Goal: Task Accomplishment & Management: Manage account settings

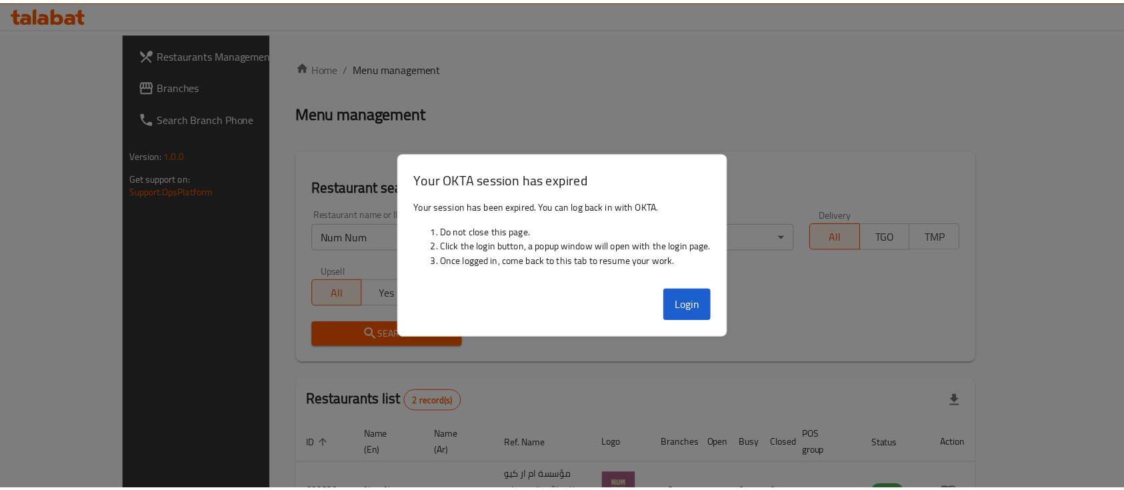
scroll to position [124, 0]
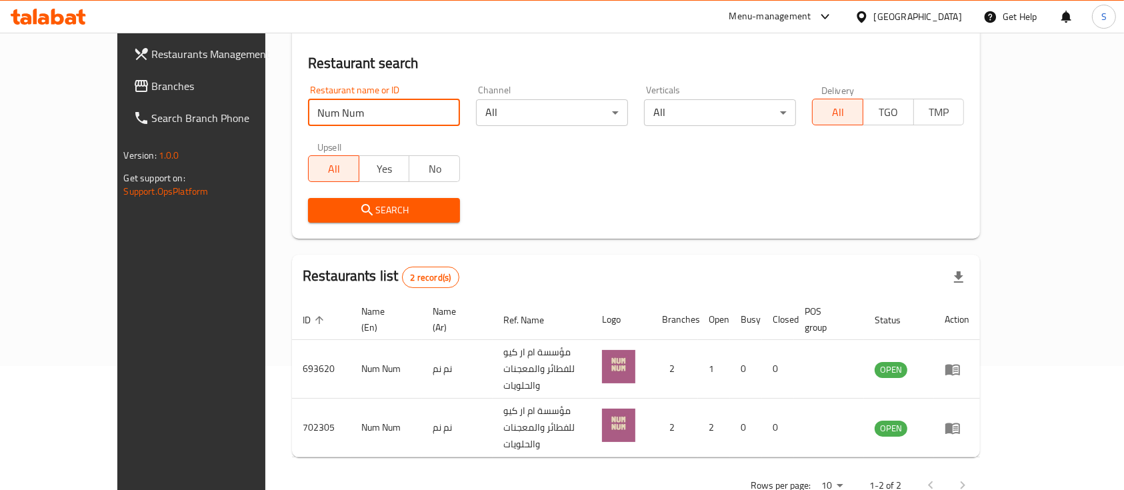
click at [317, 115] on input "Num Num" at bounding box center [384, 112] width 152 height 27
type input "cheesy"
click button "Search" at bounding box center [384, 210] width 152 height 25
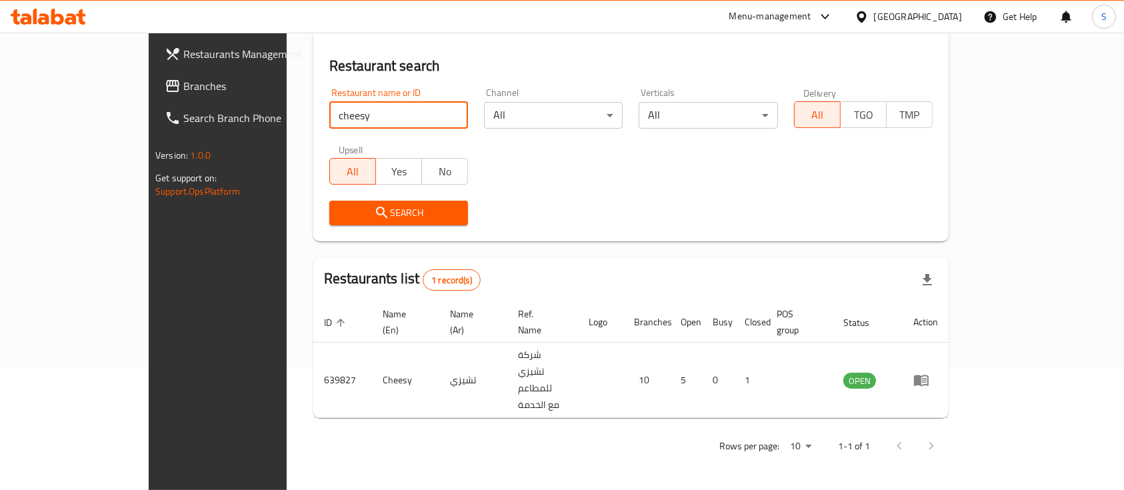
scroll to position [78, 0]
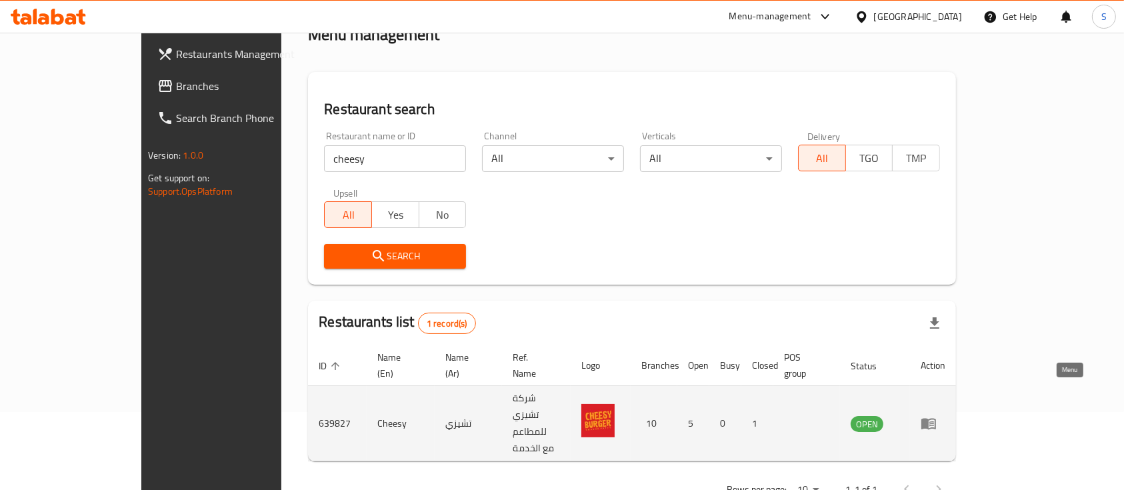
click at [936, 419] on icon "enhanced table" at bounding box center [928, 424] width 15 height 11
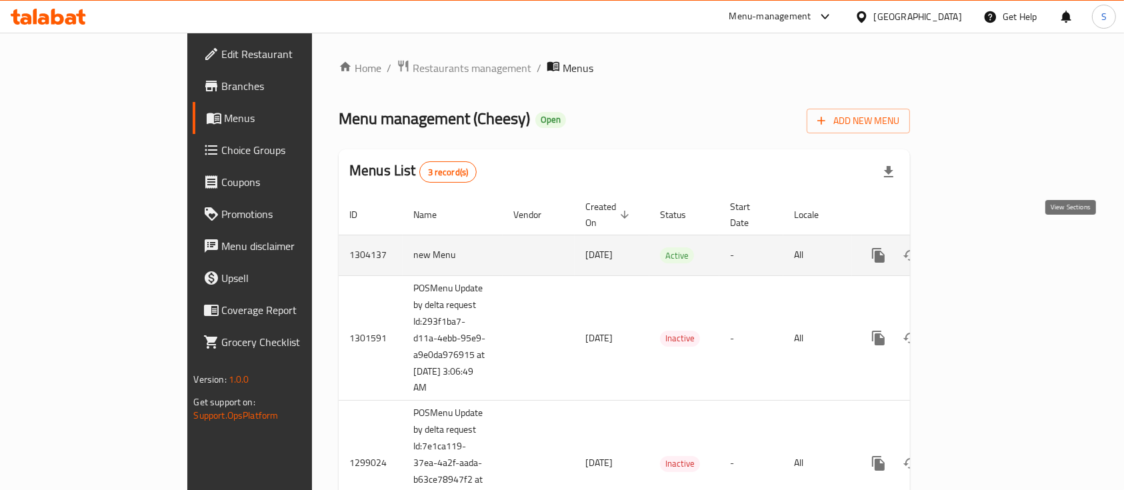
click at [983, 247] on icon "enhanced table" at bounding box center [975, 255] width 16 height 16
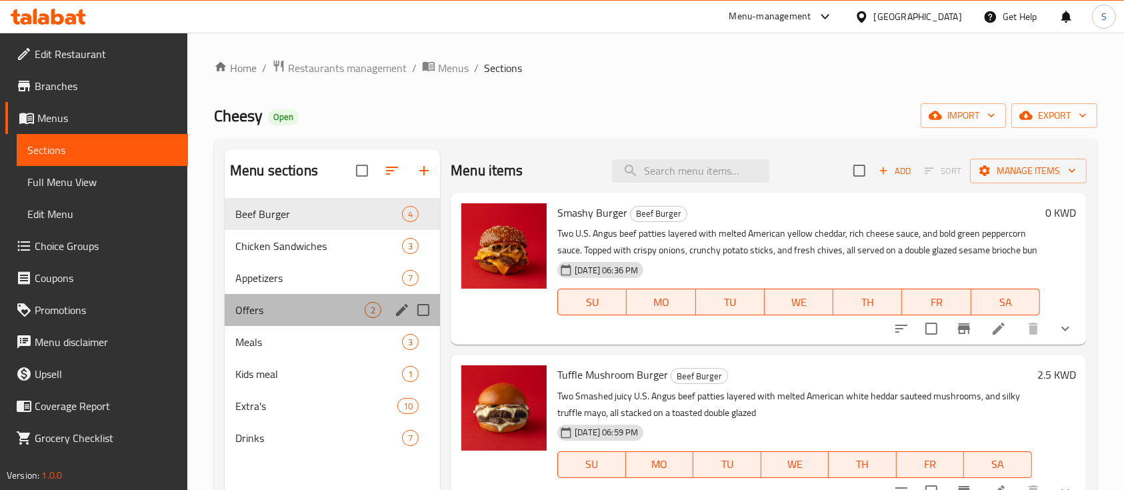
click at [323, 320] on div "Offers 2" at bounding box center [332, 310] width 215 height 32
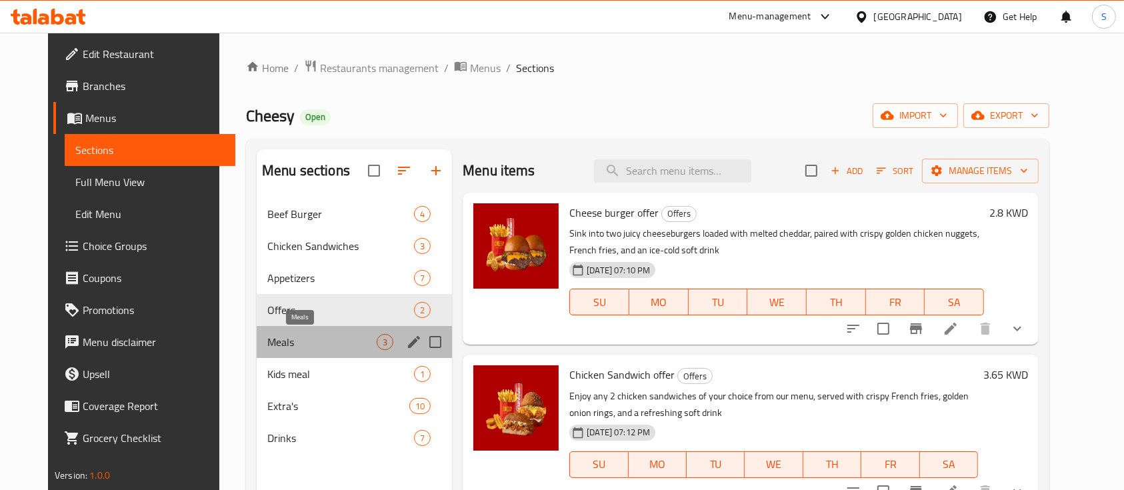
click at [316, 343] on span "Meals" at bounding box center [321, 342] width 109 height 16
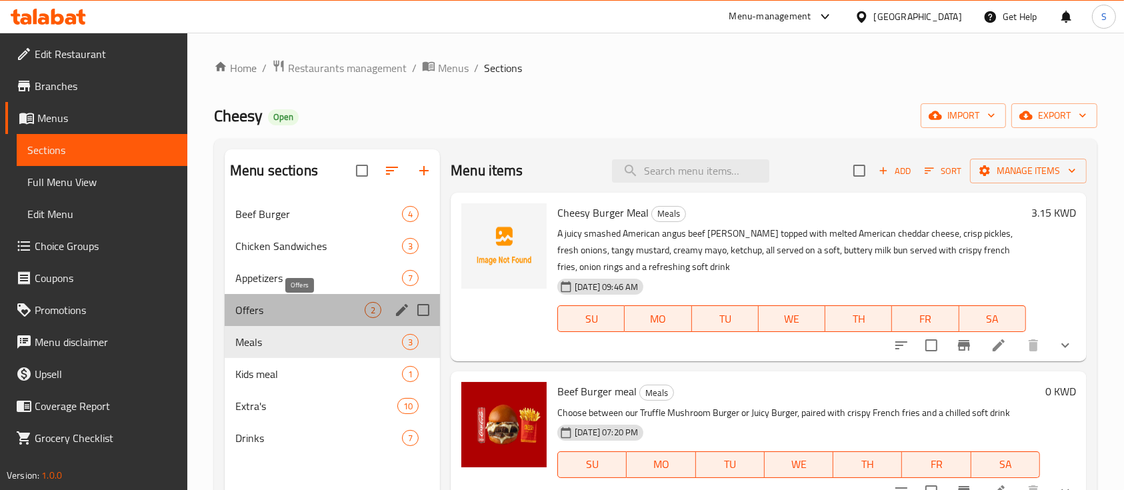
click at [324, 311] on span "Offers" at bounding box center [299, 310] width 129 height 16
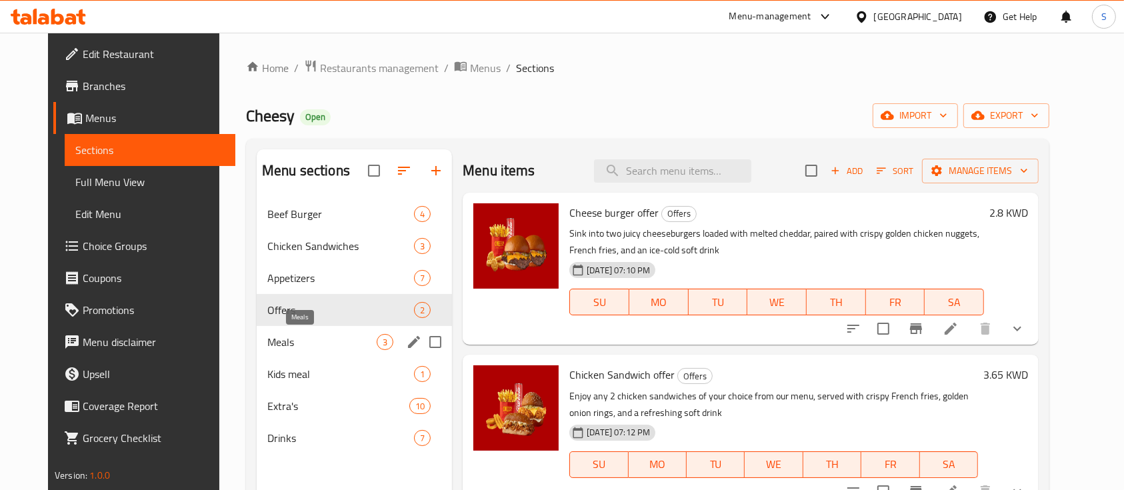
click at [327, 337] on span "Meals" at bounding box center [321, 342] width 109 height 16
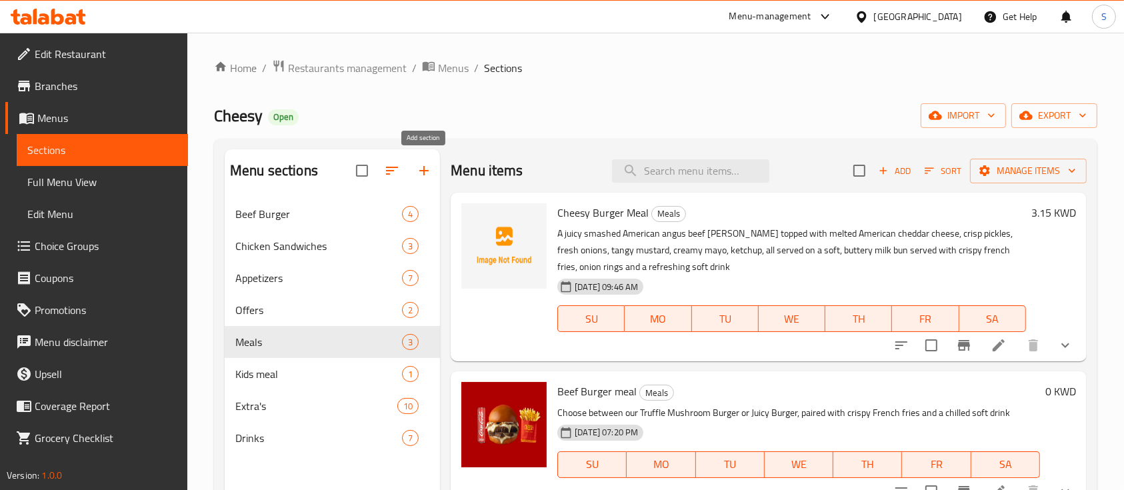
click at [421, 167] on icon "button" at bounding box center [424, 171] width 16 height 16
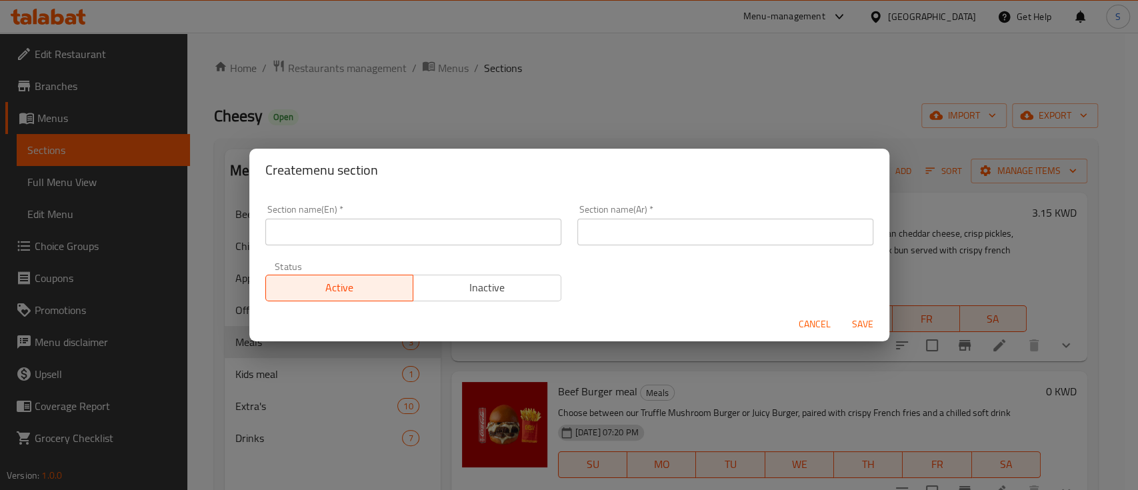
click at [398, 229] on input "text" at bounding box center [413, 232] width 296 height 27
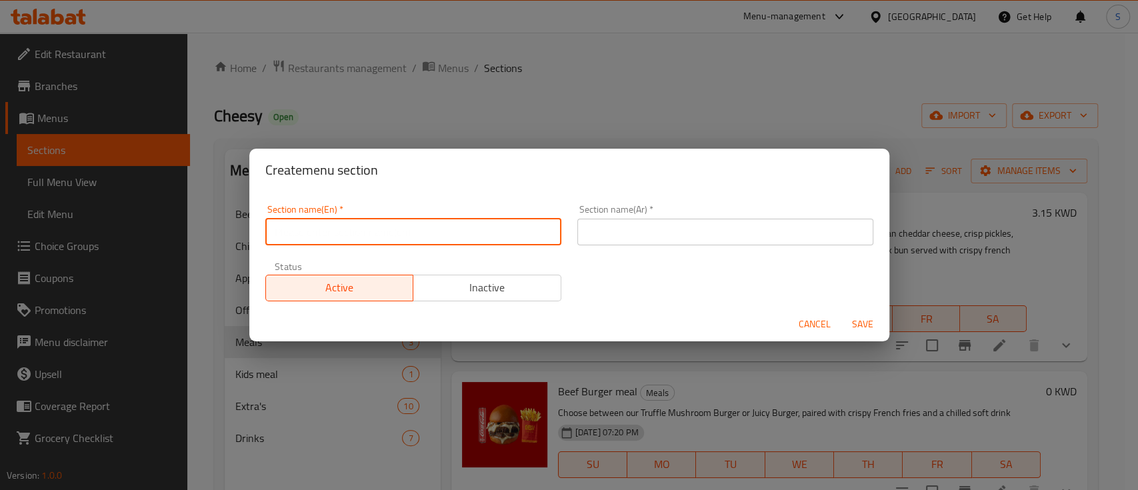
type input "2KD Deals"
click at [625, 232] on input "text" at bounding box center [725, 232] width 296 height 27
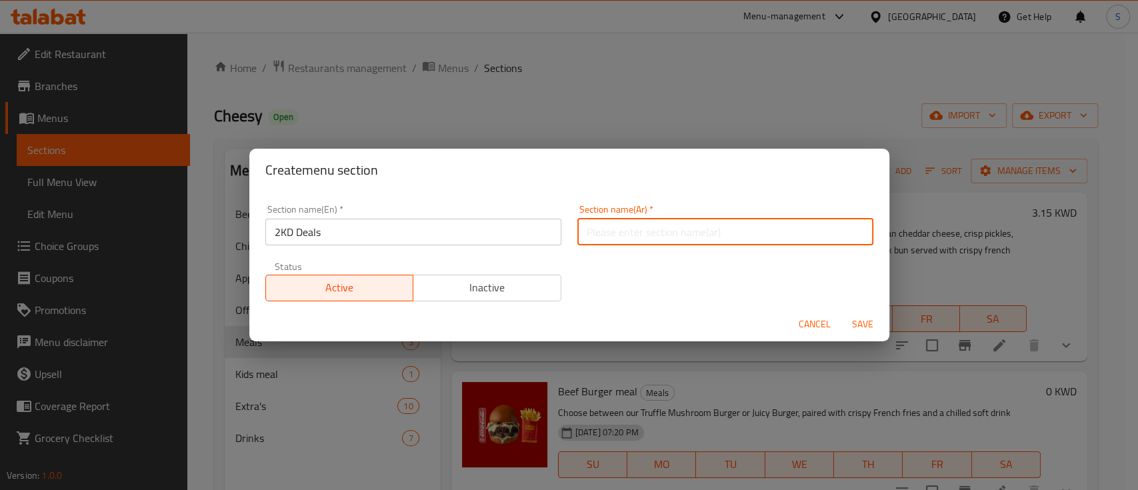
type input "عروض 2دينار"
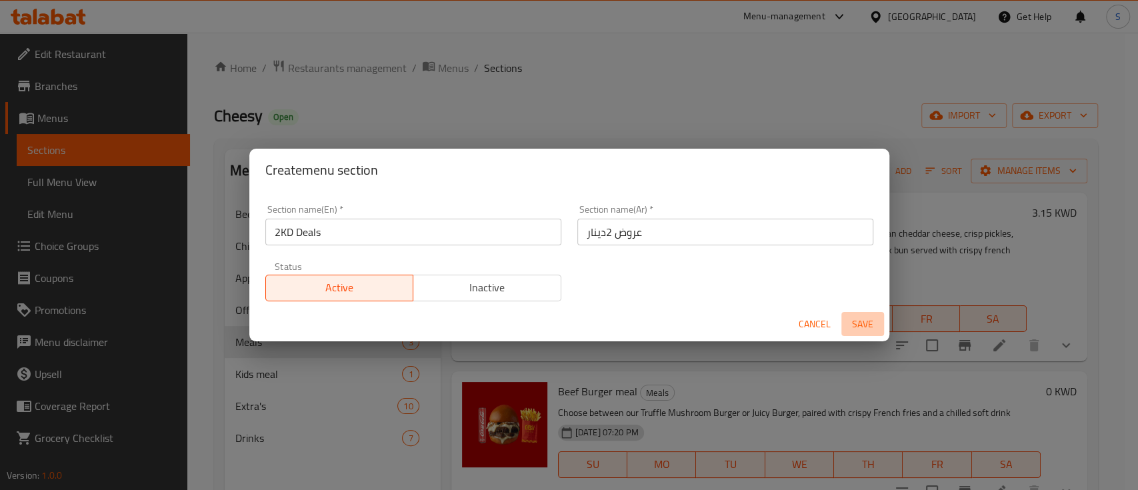
drag, startPoint x: 874, startPoint y: 323, endPoint x: 837, endPoint y: 320, distance: 36.8
click at [871, 322] on span "Save" at bounding box center [863, 324] width 32 height 17
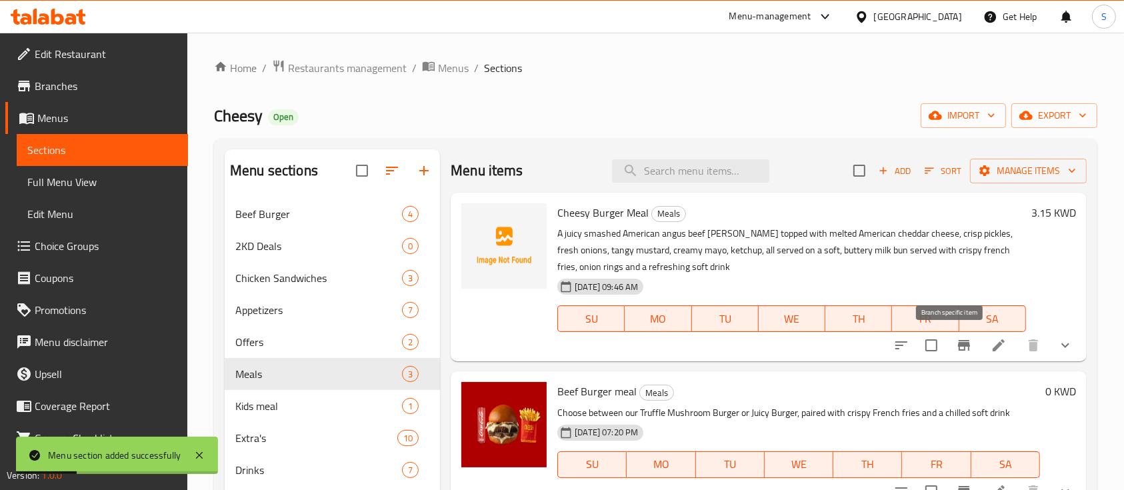
click at [960, 345] on button "Branch-specific-item" at bounding box center [964, 345] width 32 height 32
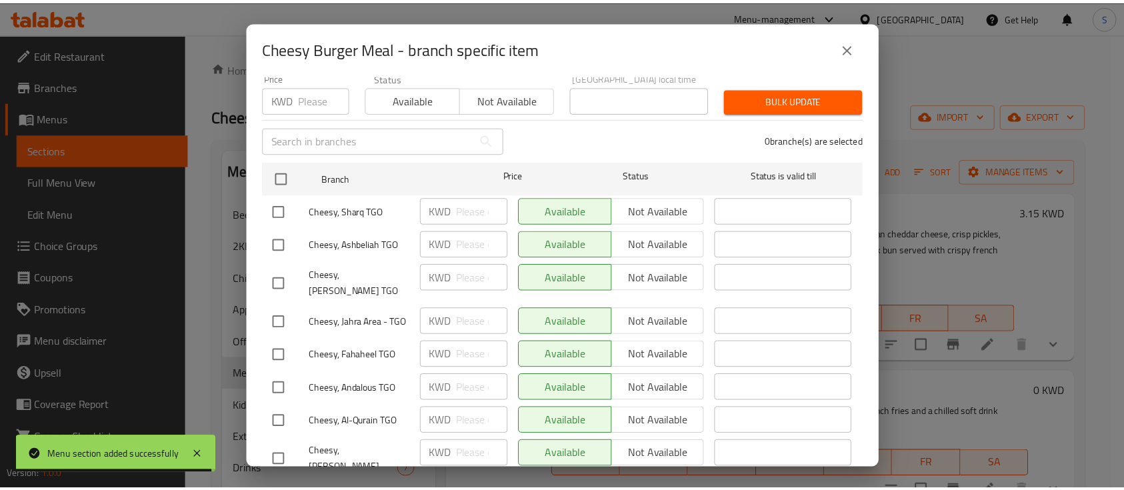
scroll to position [247, 0]
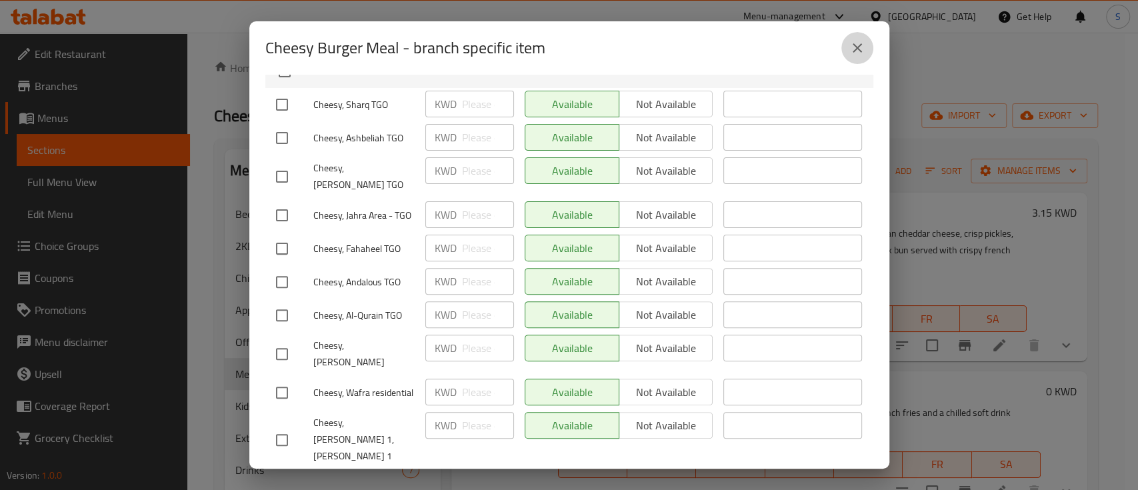
click at [866, 43] on button "close" at bounding box center [857, 48] width 32 height 32
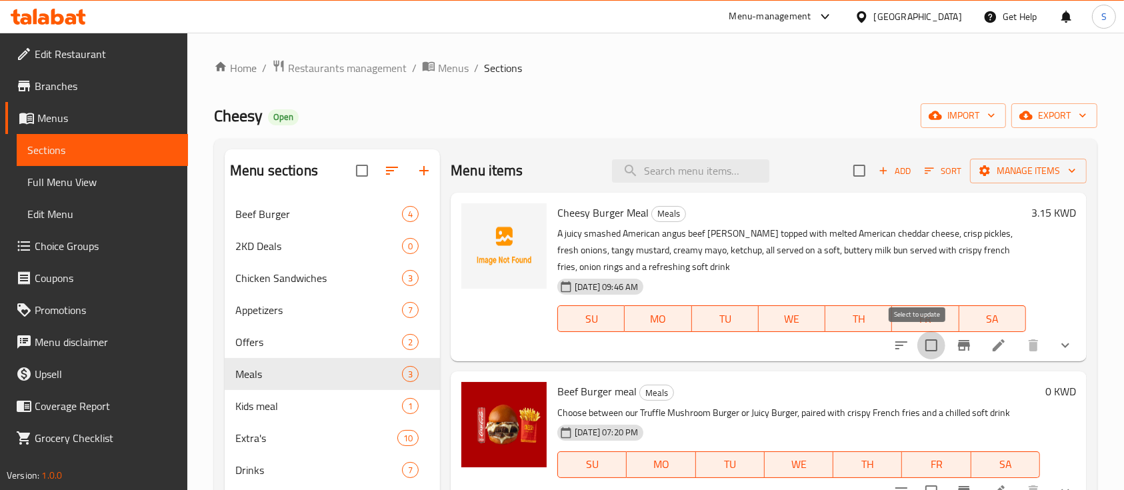
click at [920, 345] on input "checkbox" at bounding box center [931, 345] width 28 height 28
click at [1004, 173] on span "Manage items" at bounding box center [1028, 171] width 95 height 17
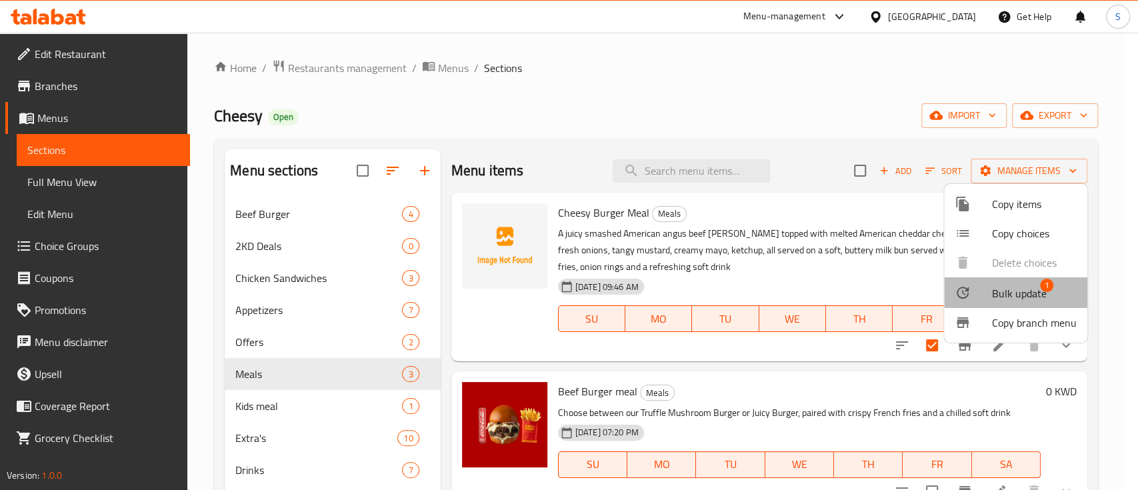
click at [1007, 285] on span "Bulk update" at bounding box center [1019, 293] width 55 height 16
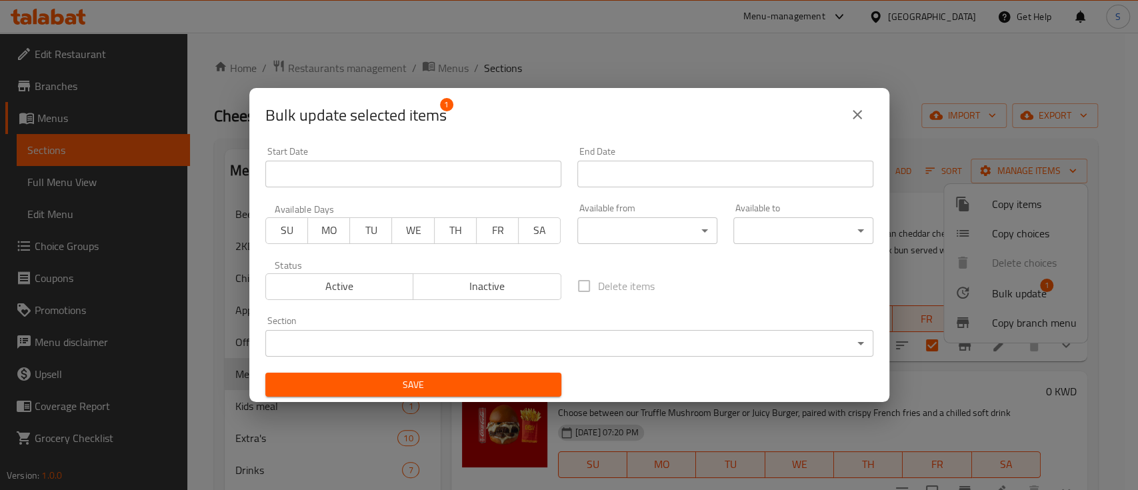
click at [749, 345] on body "​ Menu-management [GEOGRAPHIC_DATA] Get Help S Edit Restaurant Branches Menus S…" at bounding box center [569, 261] width 1138 height 457
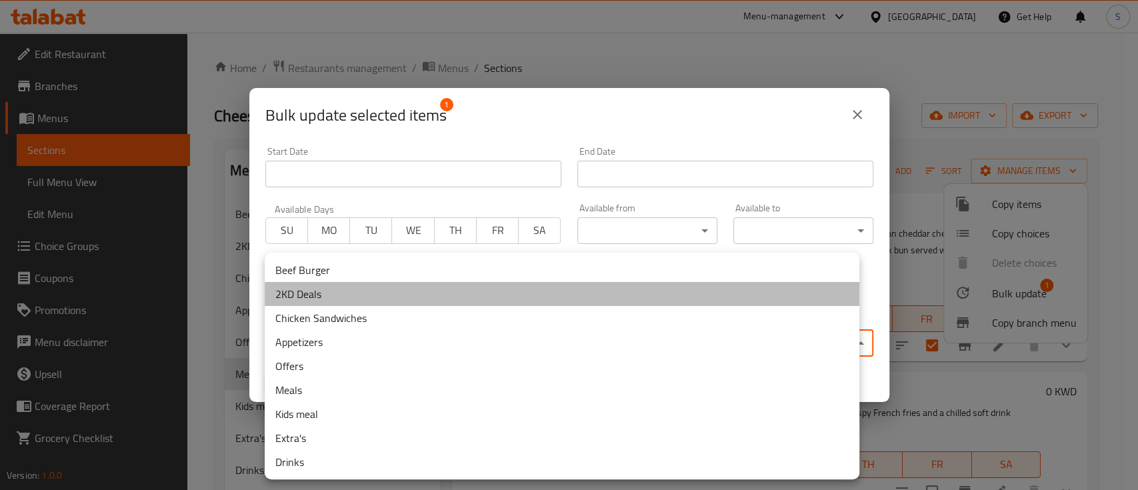
click at [578, 301] on li "2KD Deals" at bounding box center [562, 294] width 595 height 24
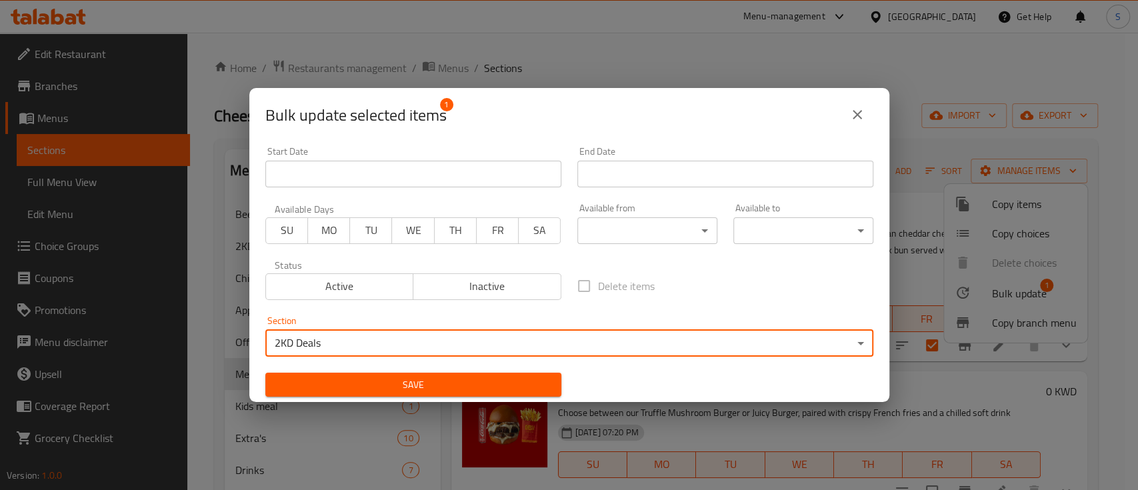
click at [460, 387] on span "Save" at bounding box center [413, 385] width 275 height 17
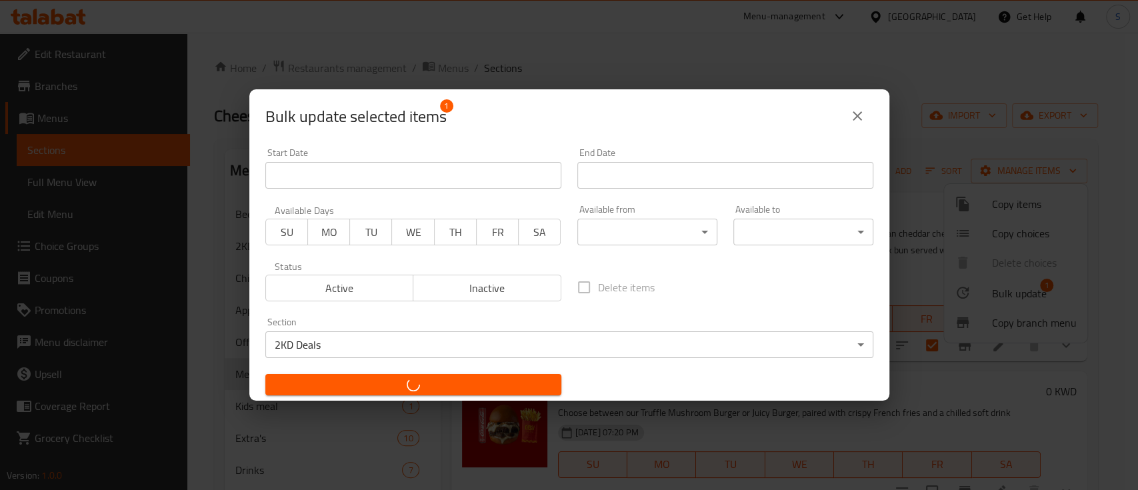
checkbox input "false"
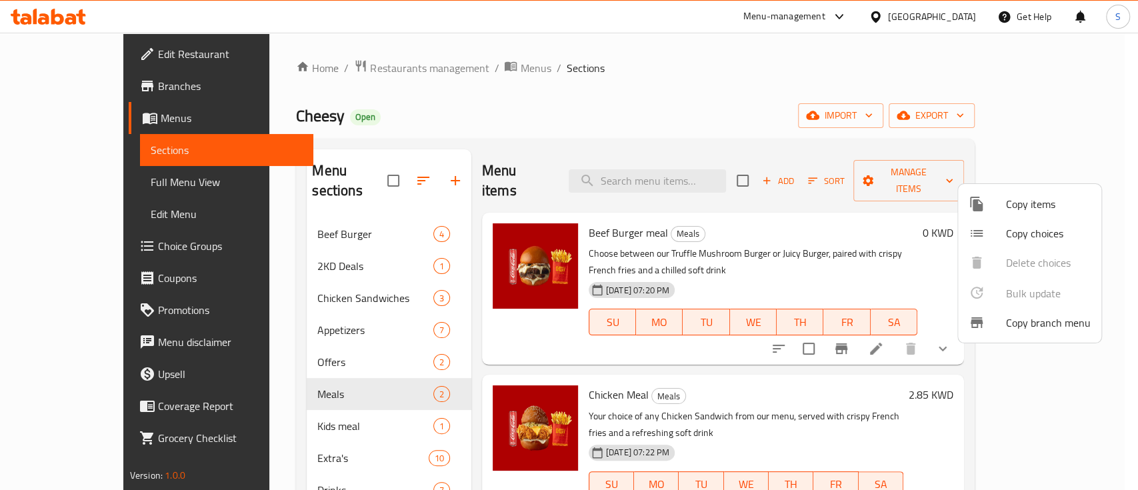
click at [359, 249] on div at bounding box center [569, 245] width 1138 height 490
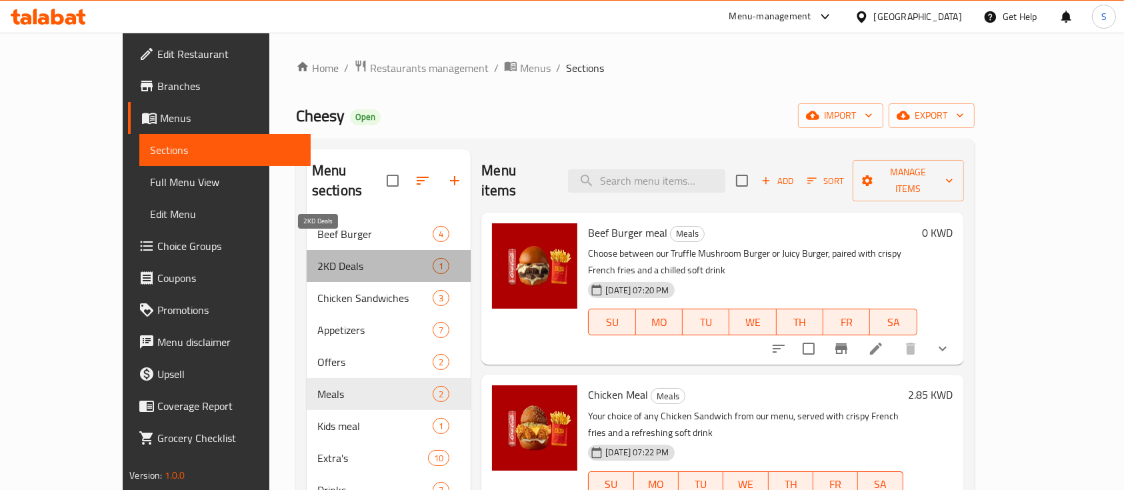
click at [359, 258] on span "2KD Deals" at bounding box center [374, 266] width 115 height 16
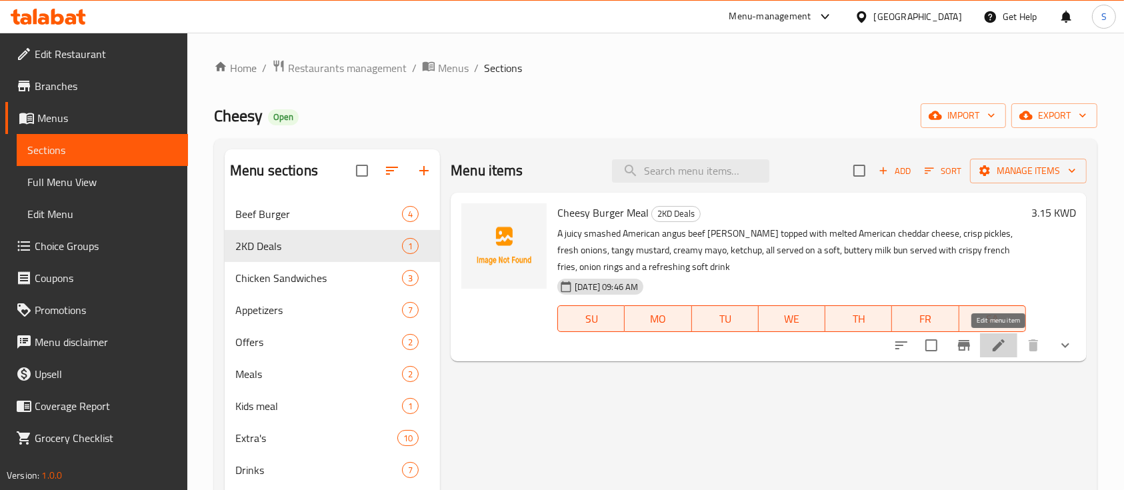
click at [1003, 349] on icon at bounding box center [999, 345] width 16 height 16
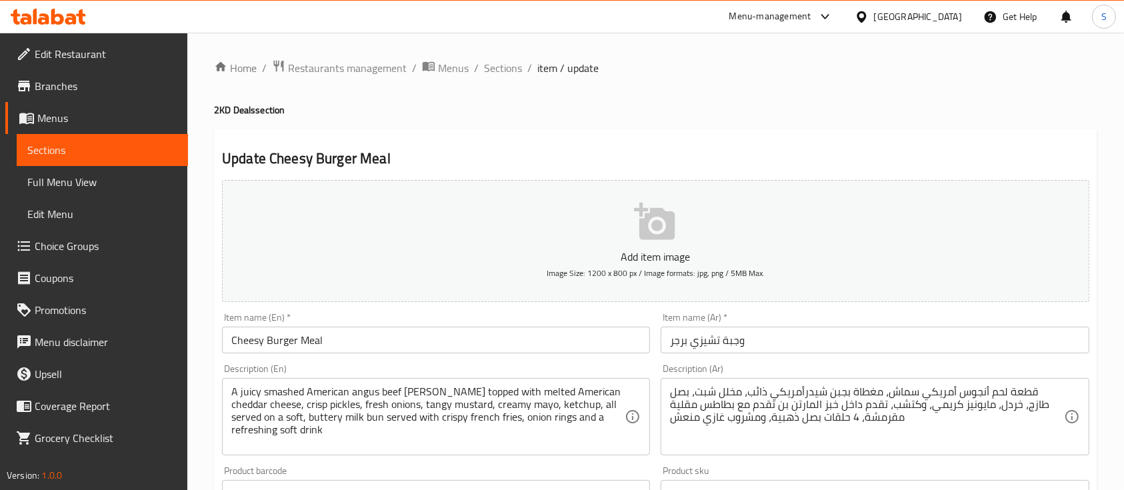
type input "أضف مقبلات"
type input "0"
type input "الإضافات:"
type input "0"
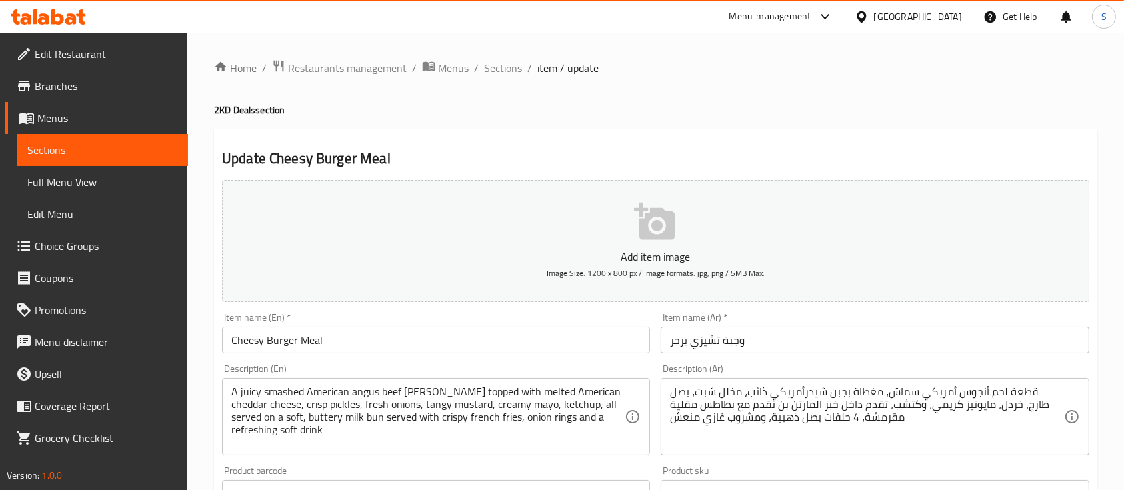
type input "0"
type input "أضف مشروب:"
type input "0"
click at [495, 75] on span "Sections" at bounding box center [503, 68] width 38 height 16
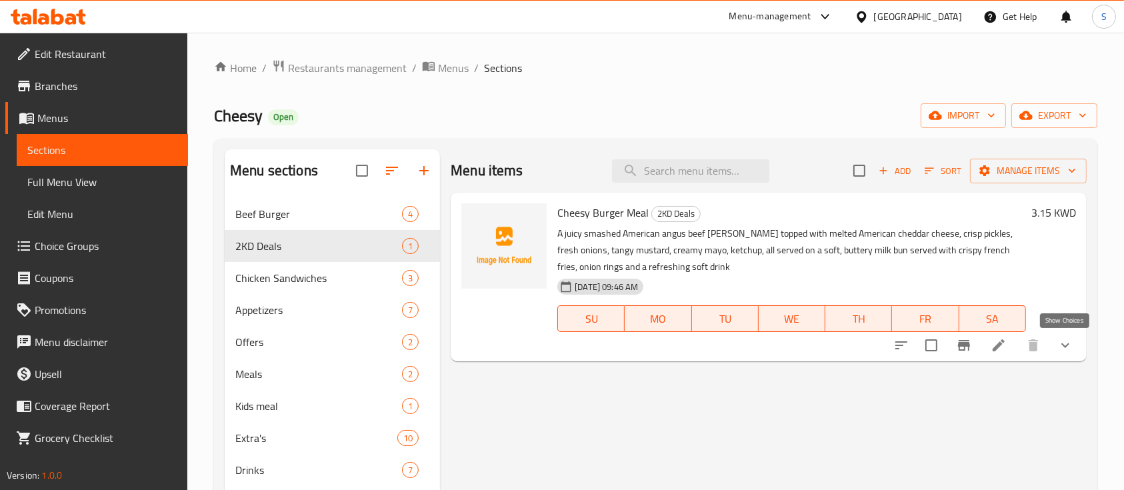
click at [1067, 344] on icon "show more" at bounding box center [1065, 345] width 16 height 16
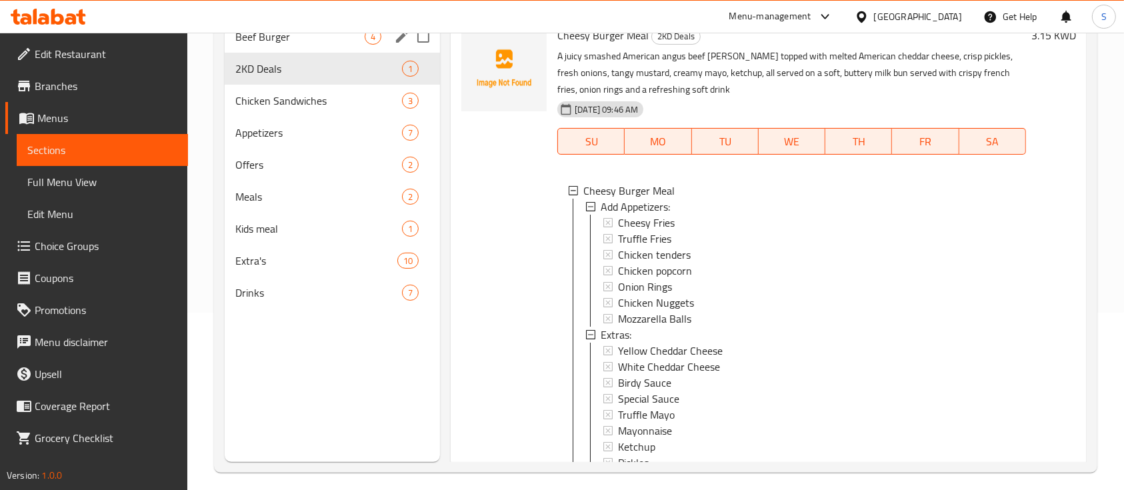
click at [307, 43] on span "Beef Burger" at bounding box center [299, 37] width 129 height 16
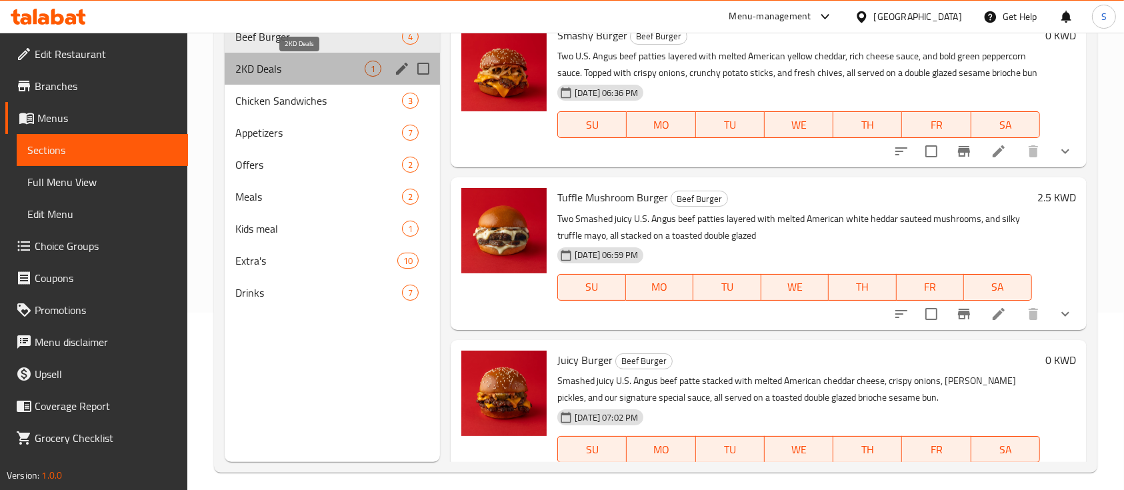
click at [305, 72] on span "2KD Deals" at bounding box center [299, 69] width 129 height 16
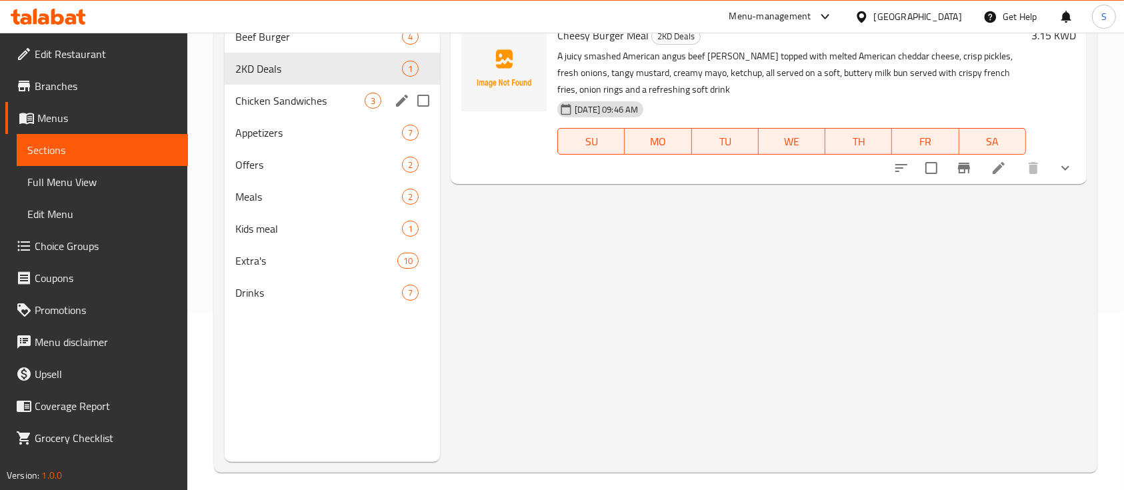
click at [311, 111] on div "Chicken Sandwiches 3" at bounding box center [332, 101] width 215 height 32
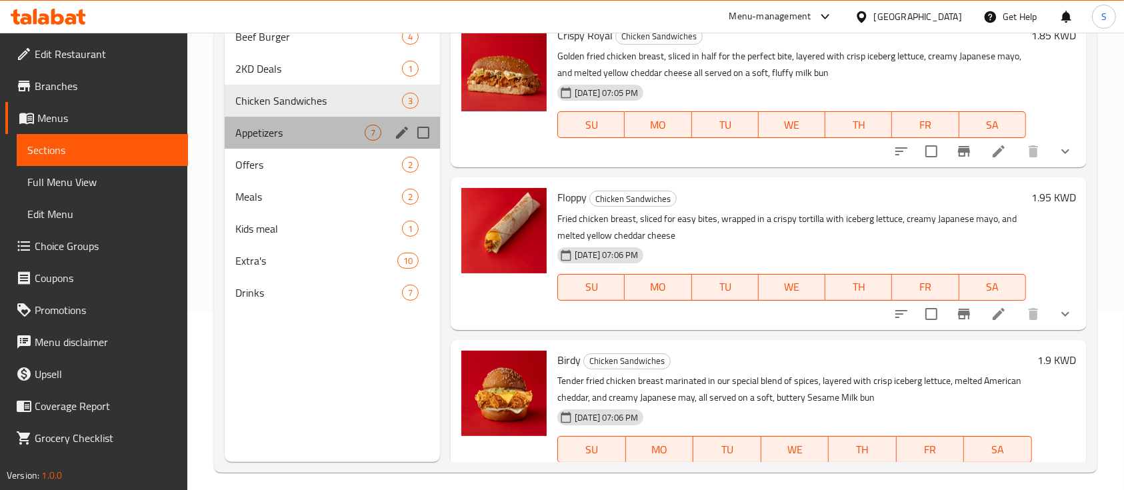
click at [297, 141] on div "Appetizers 7" at bounding box center [332, 133] width 215 height 32
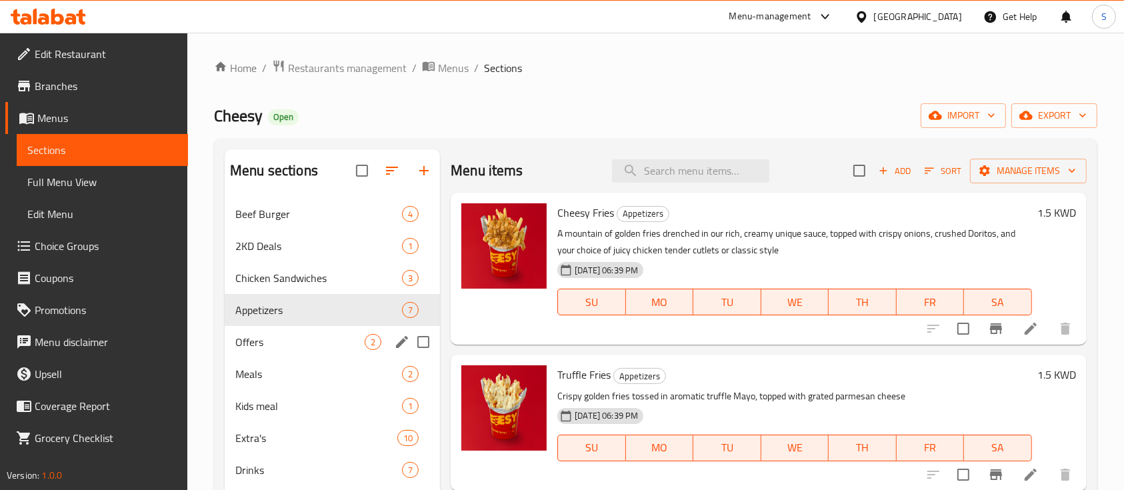
click at [268, 362] on div "Meals 2" at bounding box center [332, 374] width 215 height 32
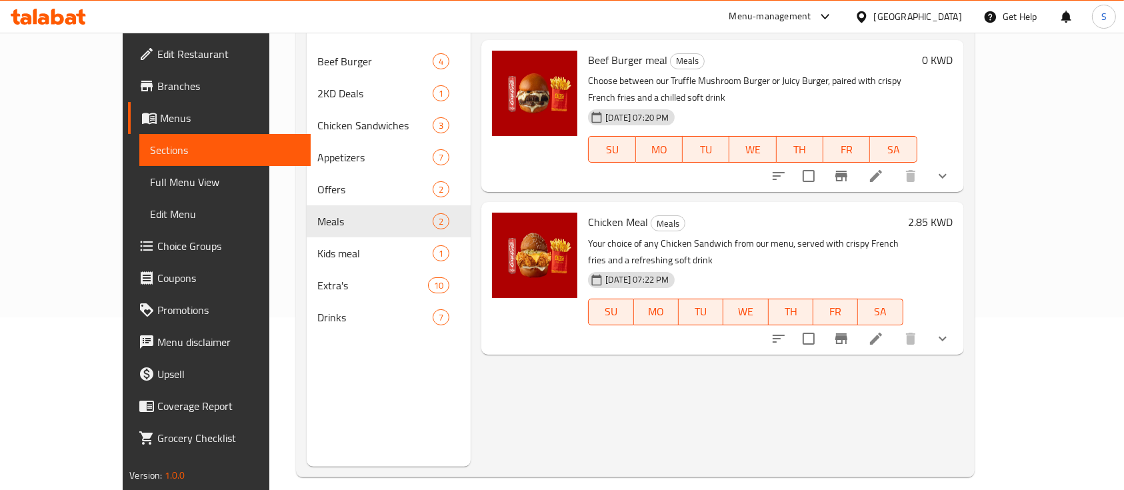
scroll to position [187, 0]
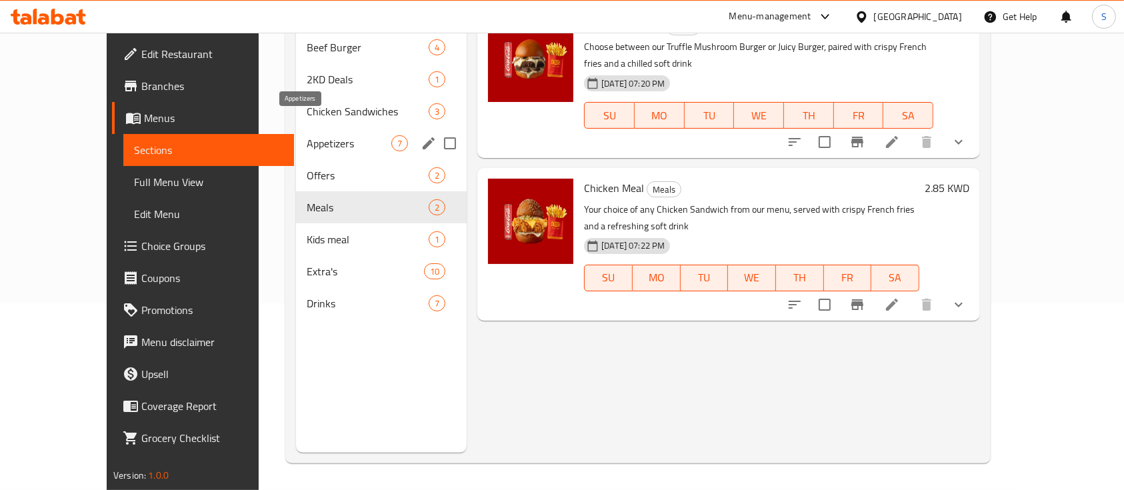
click at [307, 135] on span "Appetizers" at bounding box center [349, 143] width 85 height 16
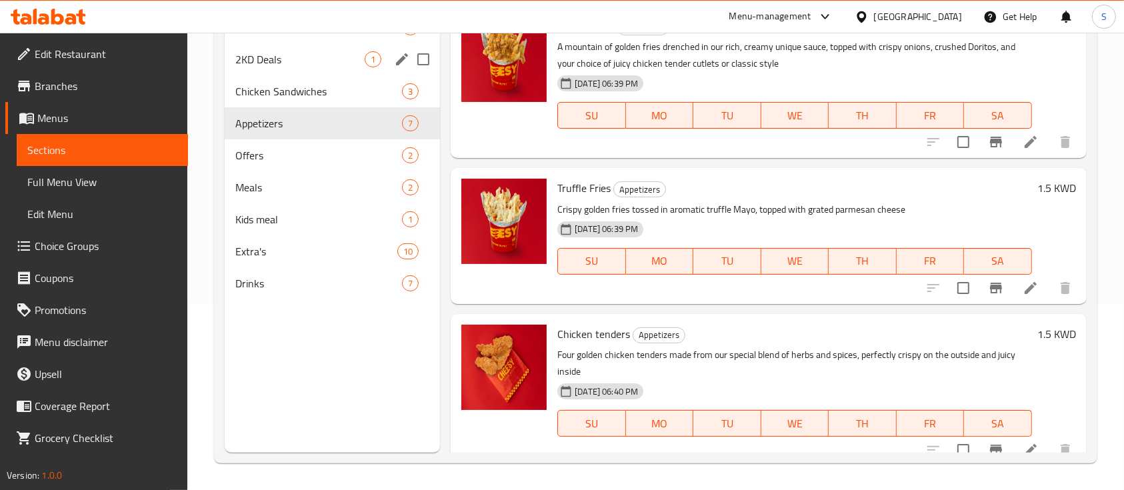
click at [304, 67] on div "2KD Deals 1" at bounding box center [332, 59] width 215 height 32
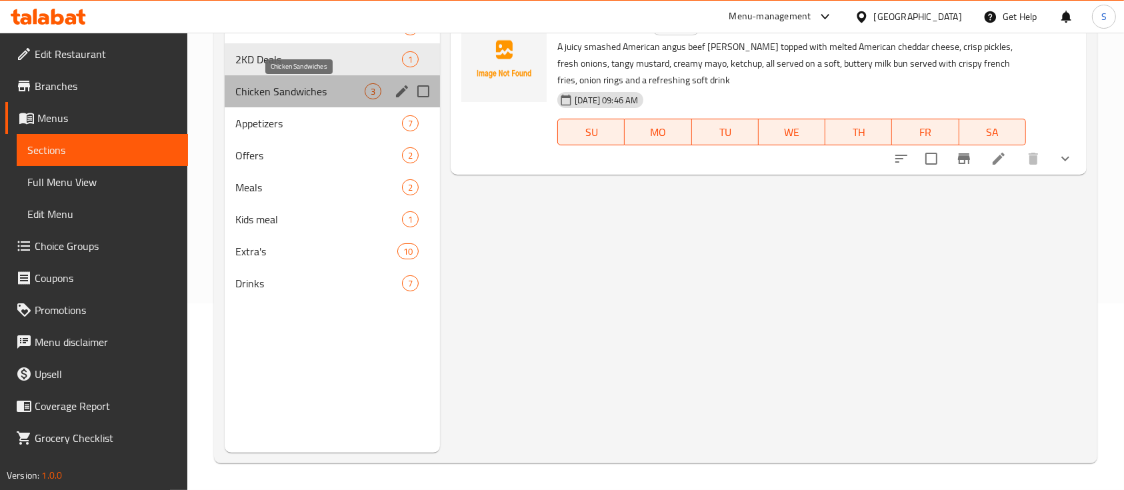
click at [319, 96] on span "Chicken Sandwiches" at bounding box center [299, 91] width 129 height 16
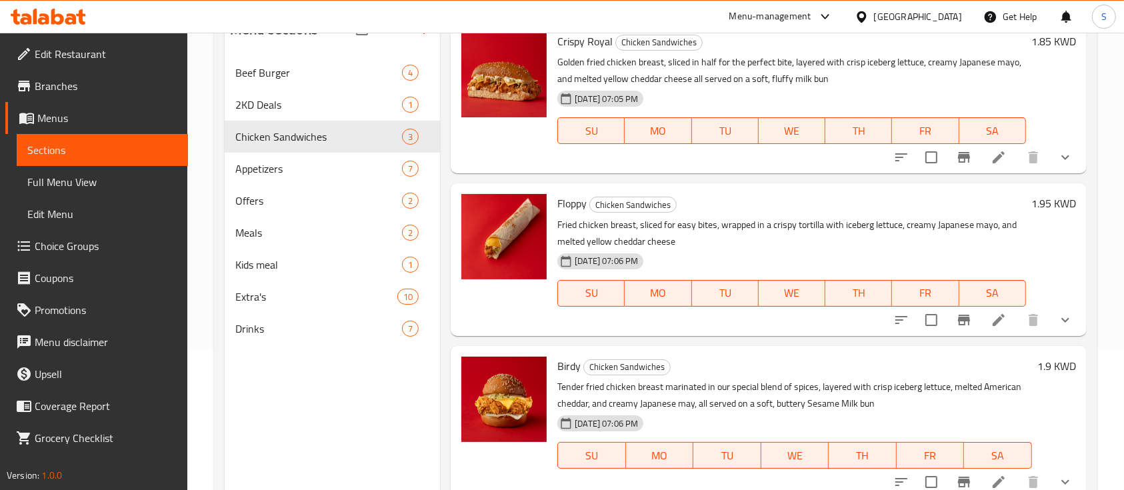
scroll to position [187, 0]
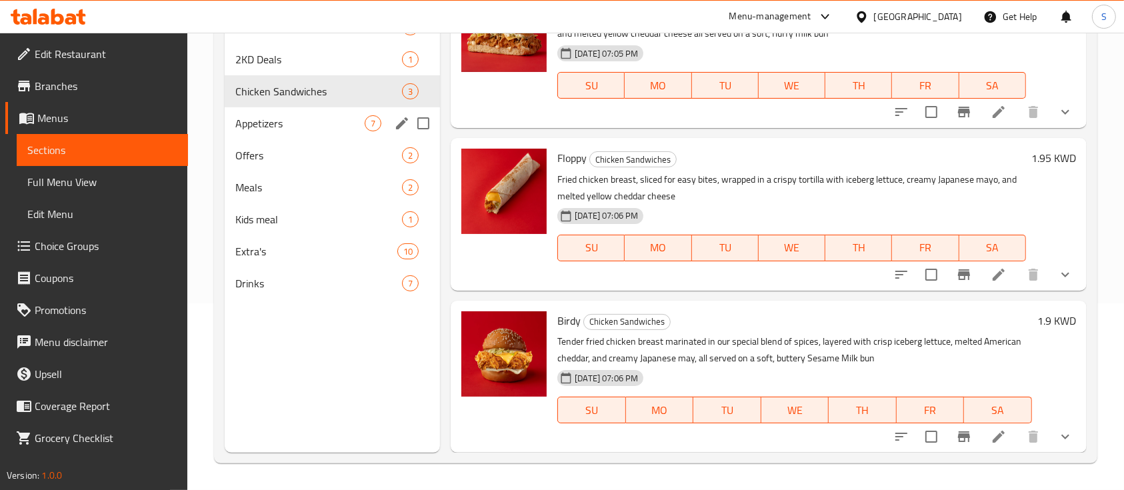
click at [267, 113] on div "Appetizers 7" at bounding box center [332, 123] width 215 height 32
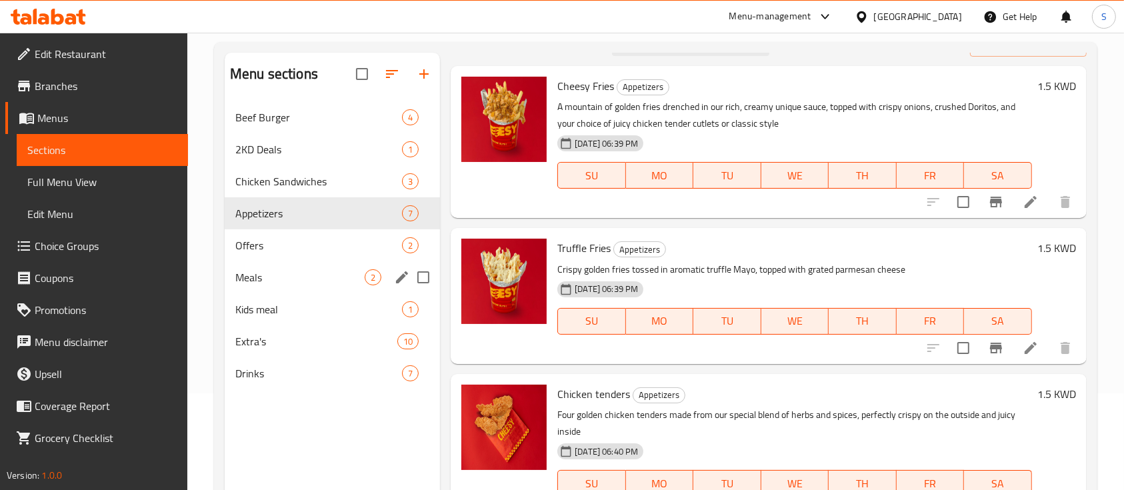
scroll to position [9, 0]
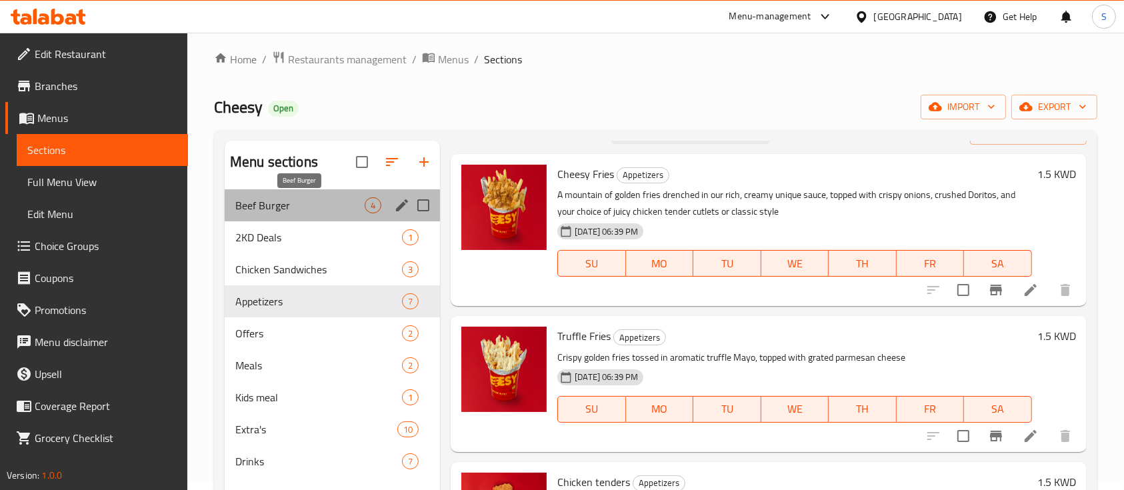
click at [293, 208] on span "Beef Burger" at bounding box center [299, 205] width 129 height 16
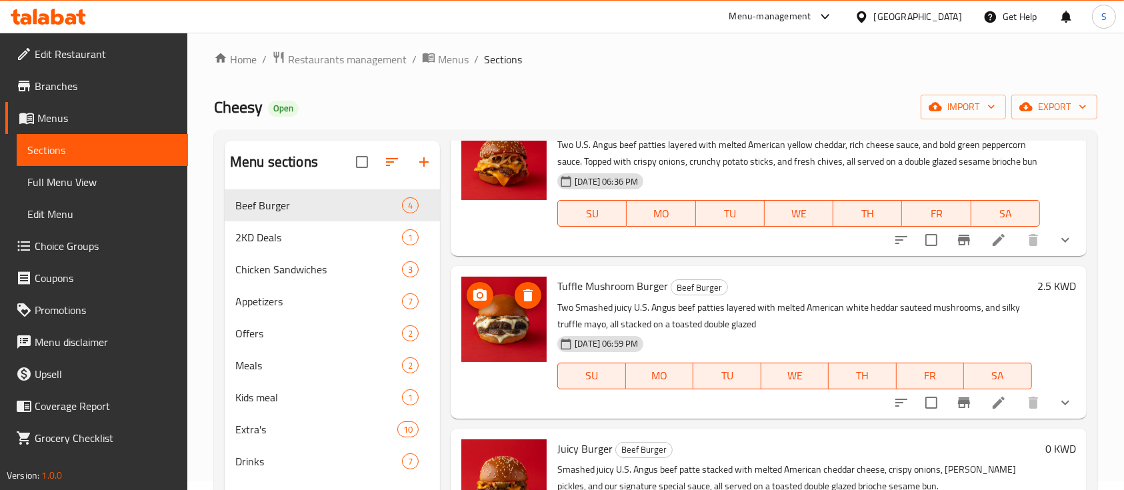
scroll to position [119, 0]
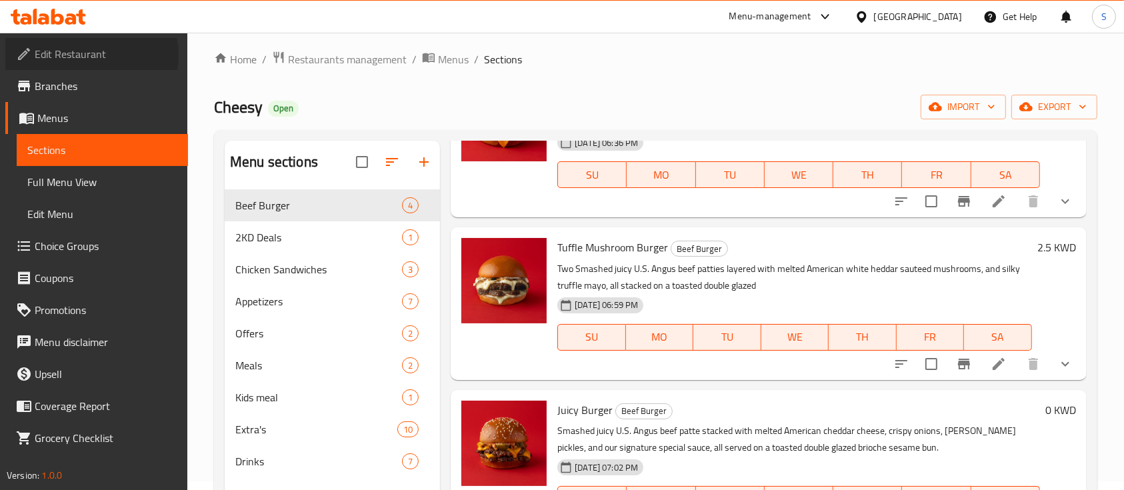
click at [91, 55] on span "Edit Restaurant" at bounding box center [106, 54] width 143 height 16
